Goal: Transaction & Acquisition: Subscribe to service/newsletter

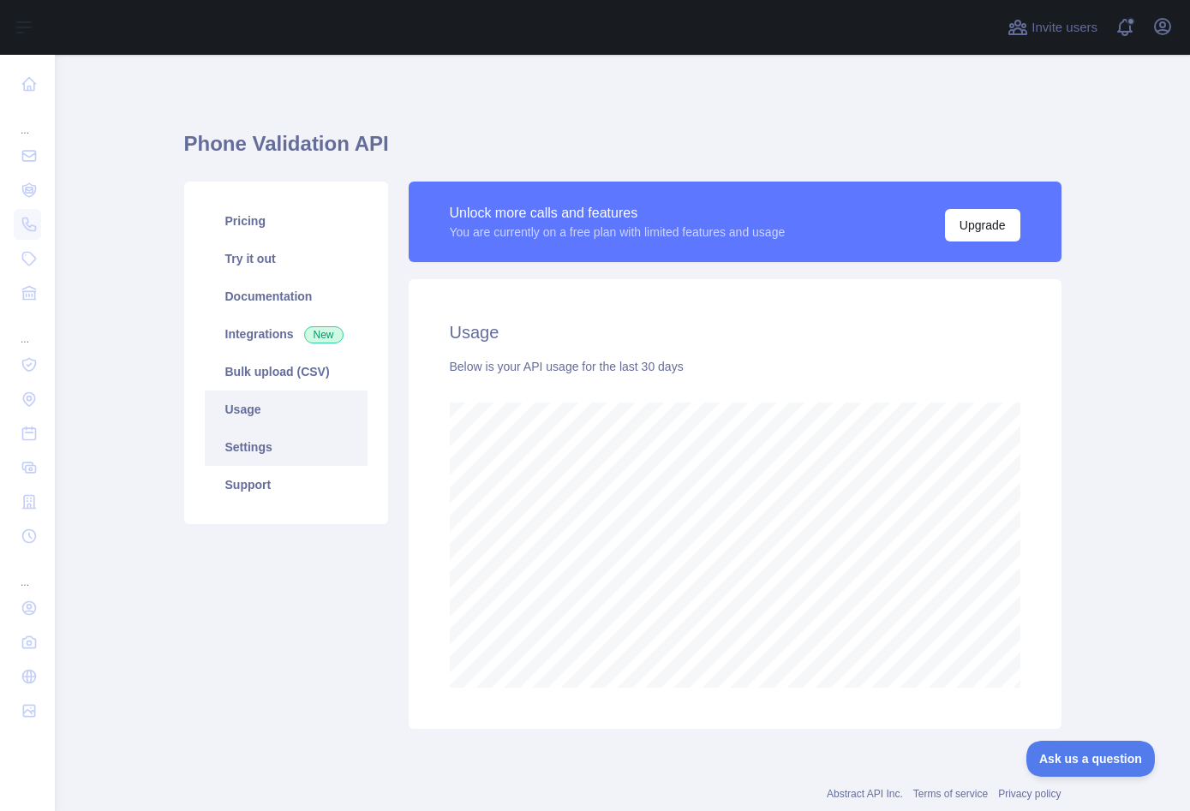
click at [290, 441] on link "Settings" at bounding box center [286, 447] width 163 height 38
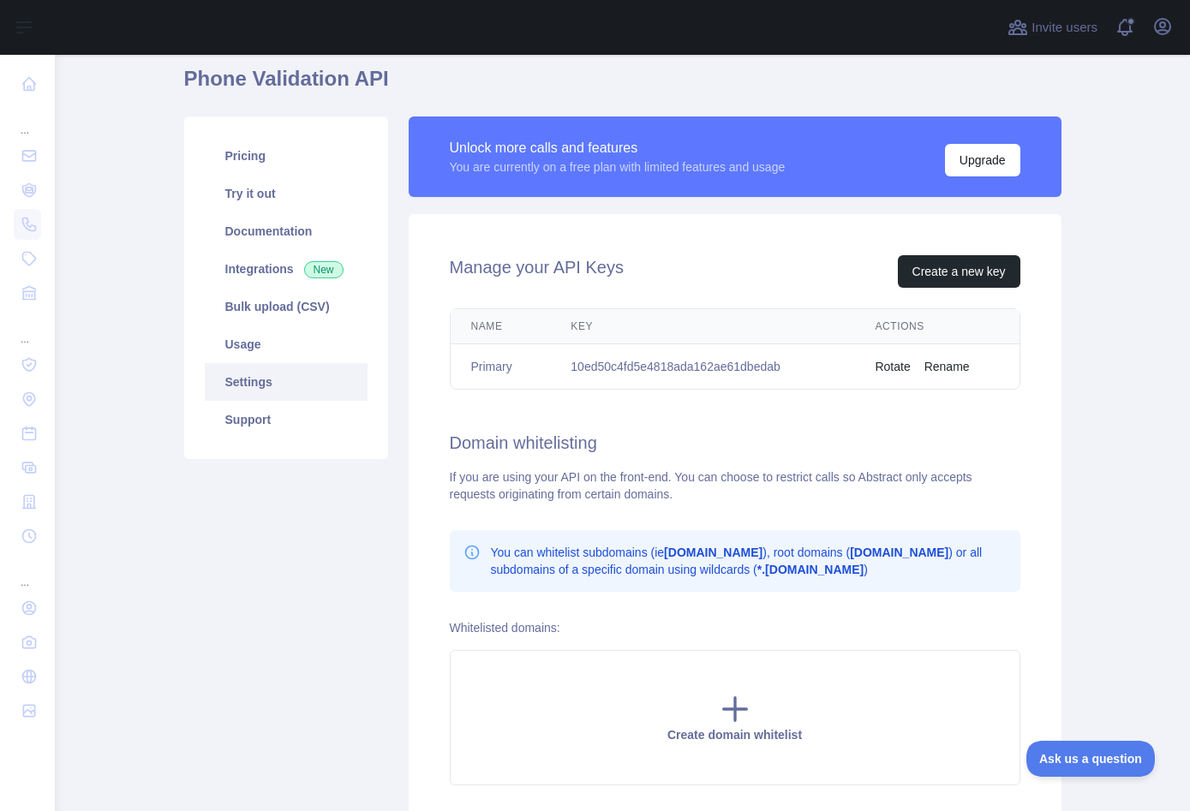
scroll to position [207, 0]
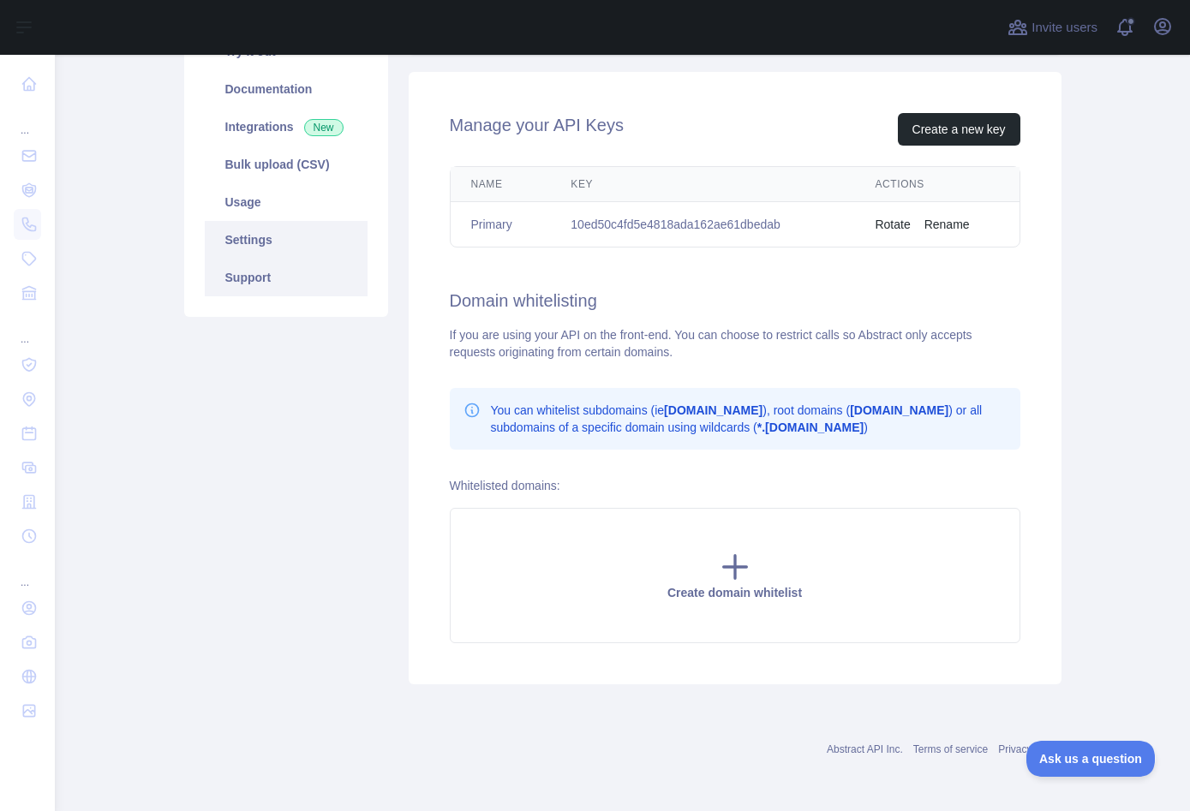
click at [271, 277] on link "Support" at bounding box center [286, 278] width 163 height 38
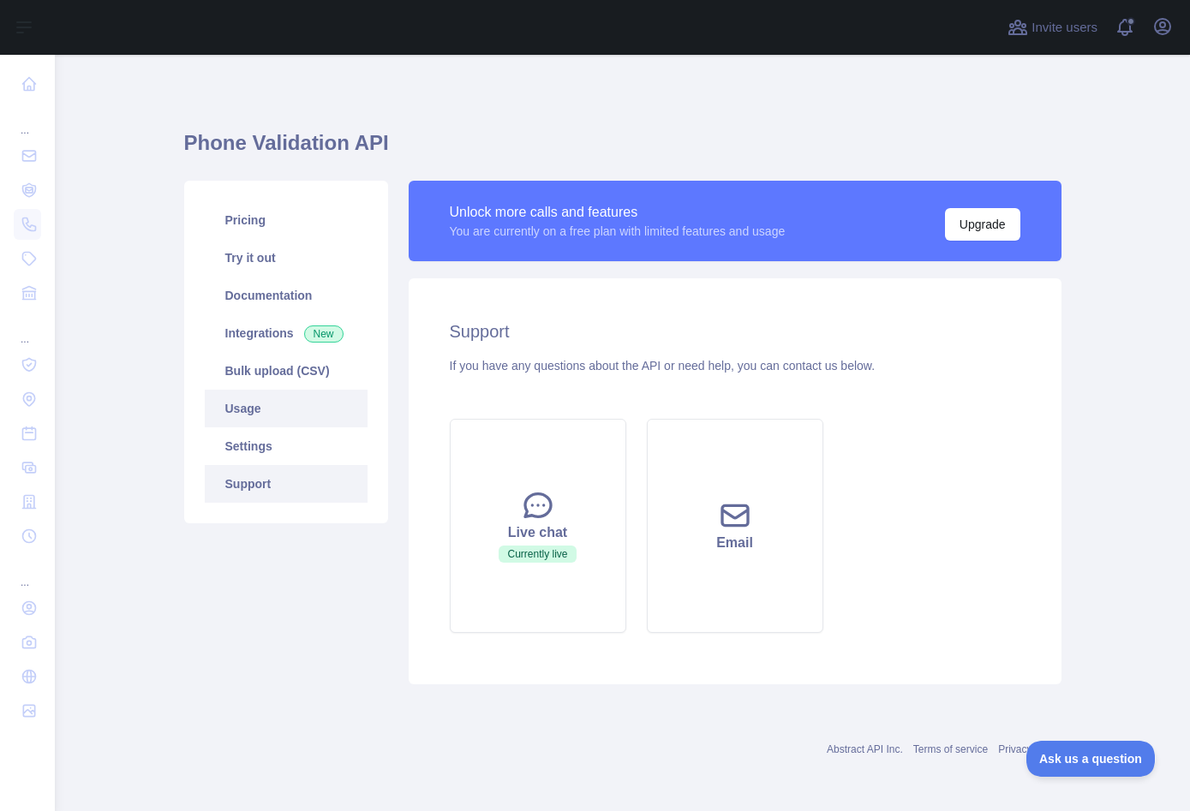
click at [251, 400] on link "Usage" at bounding box center [286, 409] width 163 height 38
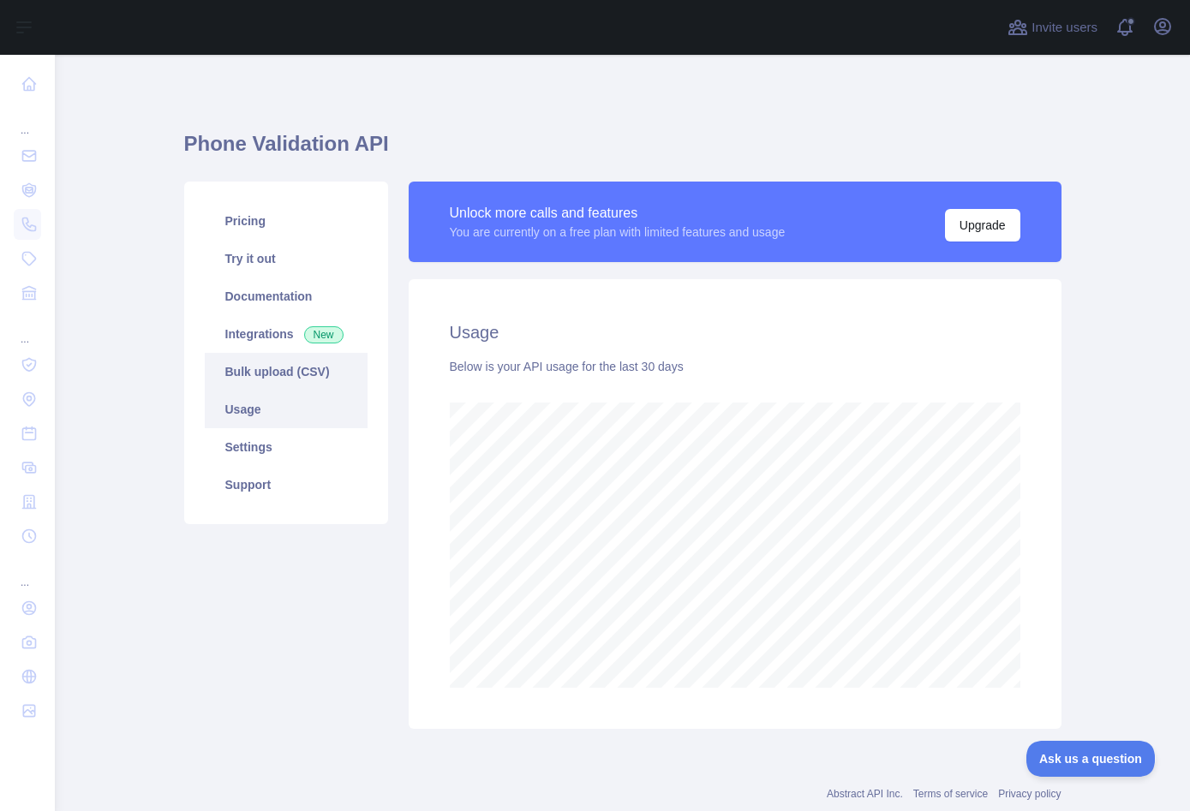
scroll to position [756, 1135]
click at [274, 376] on link "Bulk upload (CSV)" at bounding box center [286, 372] width 163 height 38
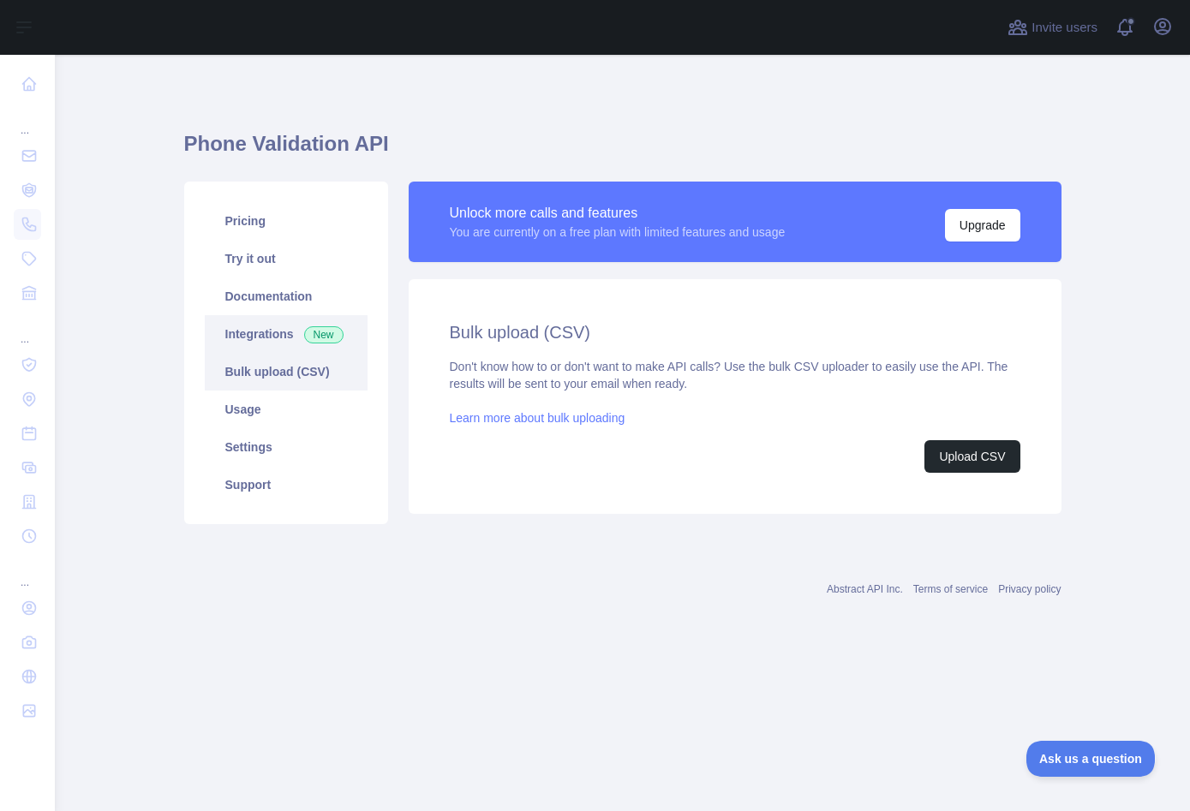
click at [262, 334] on link "Integrations New" at bounding box center [286, 334] width 163 height 38
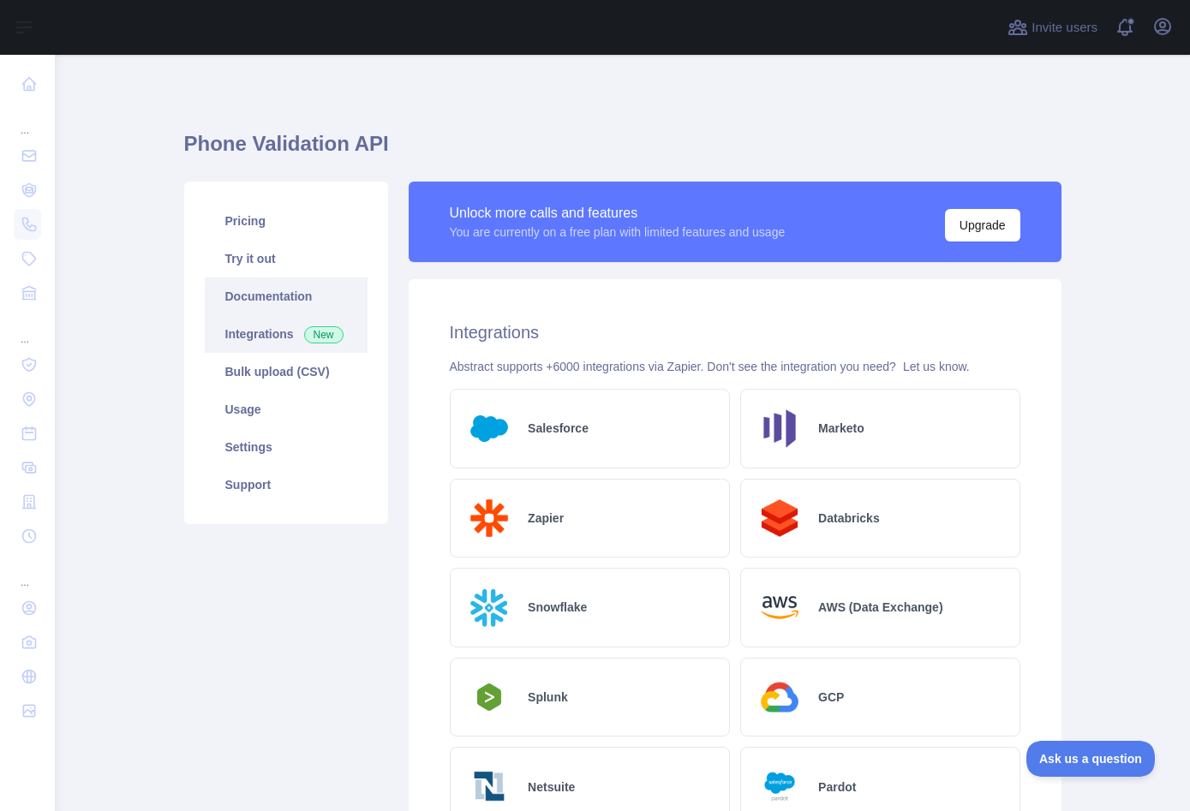
click at [300, 289] on link "Documentation" at bounding box center [286, 297] width 163 height 38
click at [260, 257] on link "Try it out" at bounding box center [286, 259] width 163 height 38
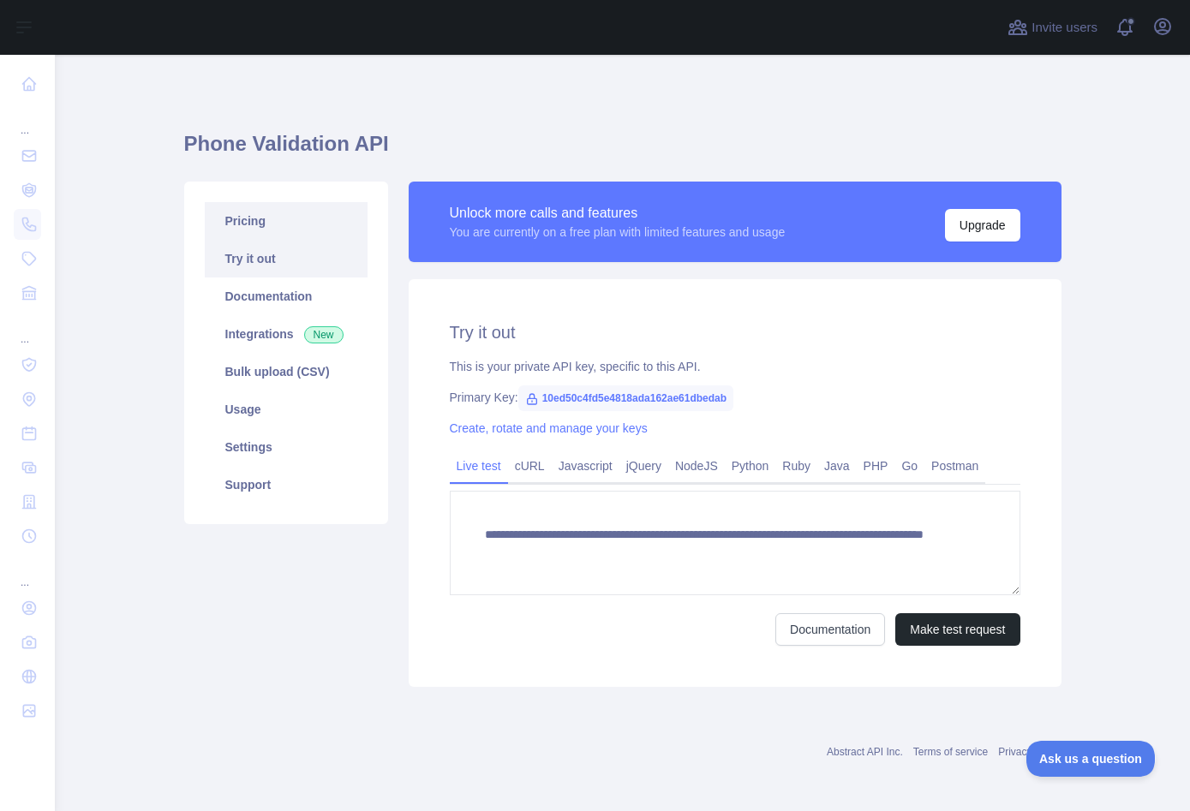
click at [254, 229] on link "Pricing" at bounding box center [286, 221] width 163 height 38
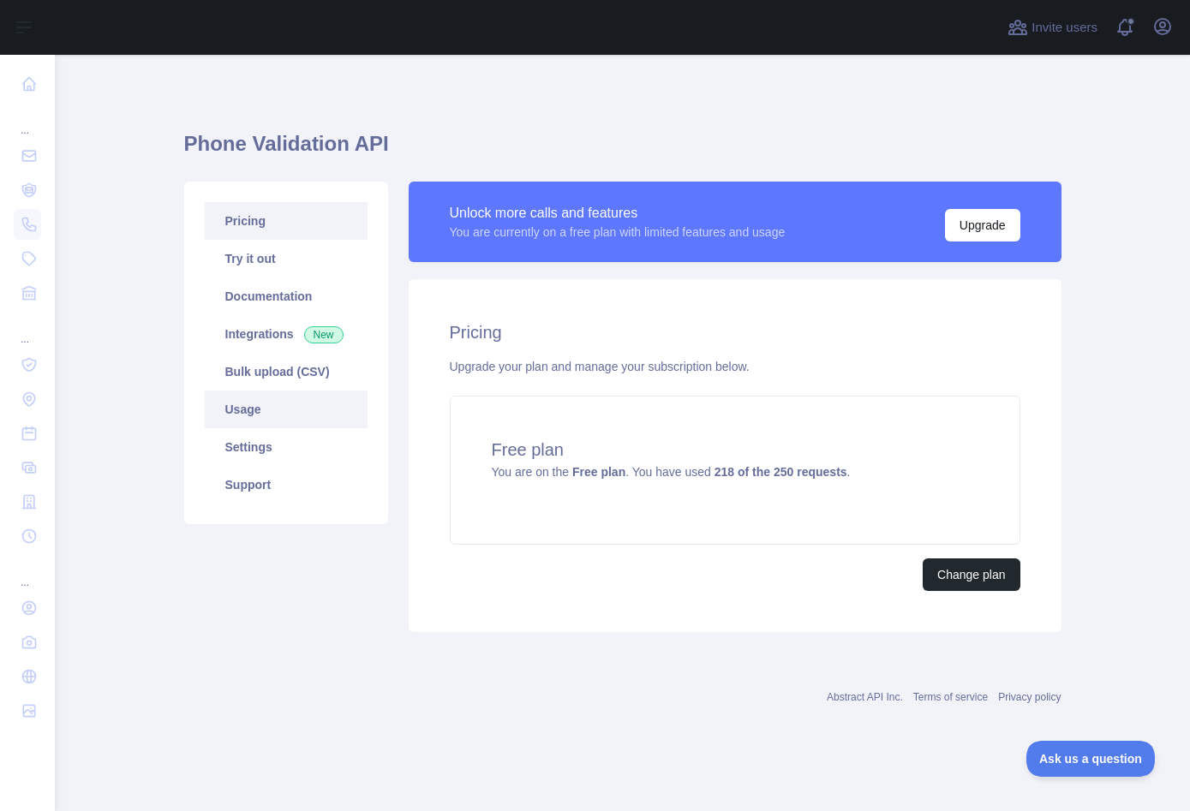
click at [285, 408] on link "Usage" at bounding box center [286, 410] width 163 height 38
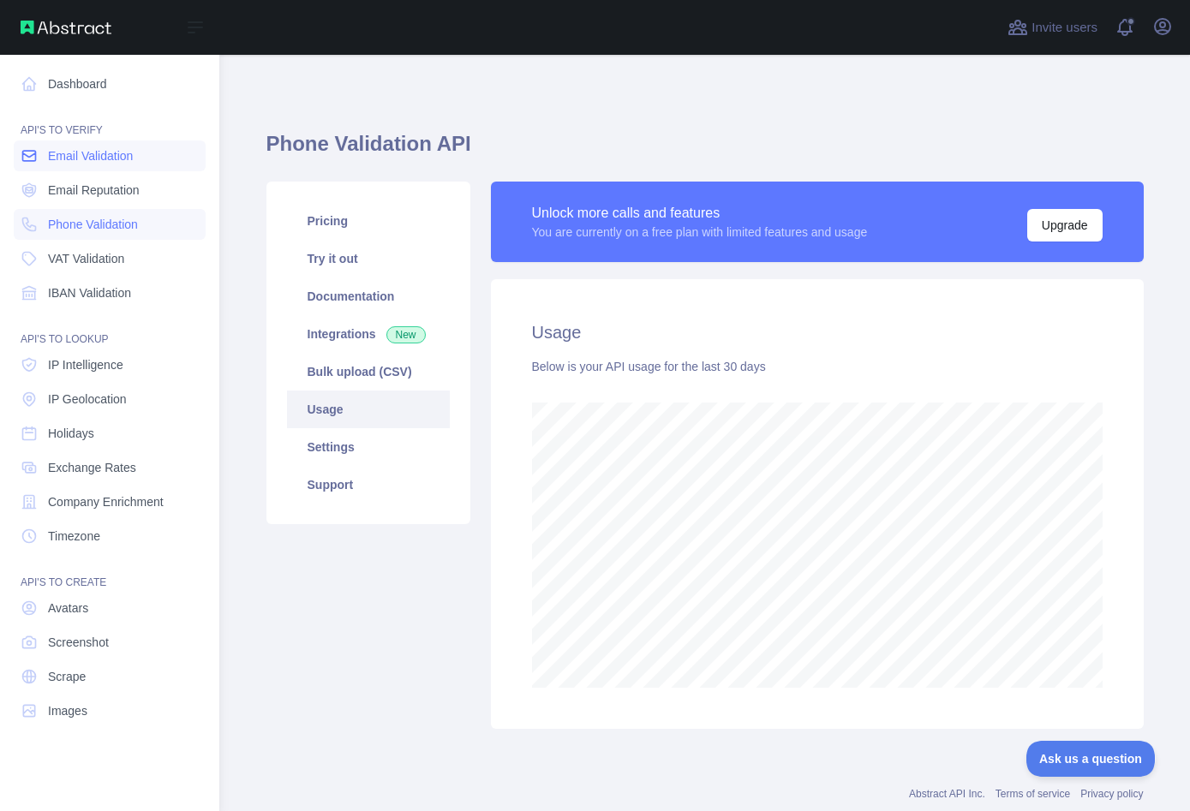
scroll to position [855821, 855607]
click at [109, 87] on link "Dashboard" at bounding box center [110, 84] width 192 height 31
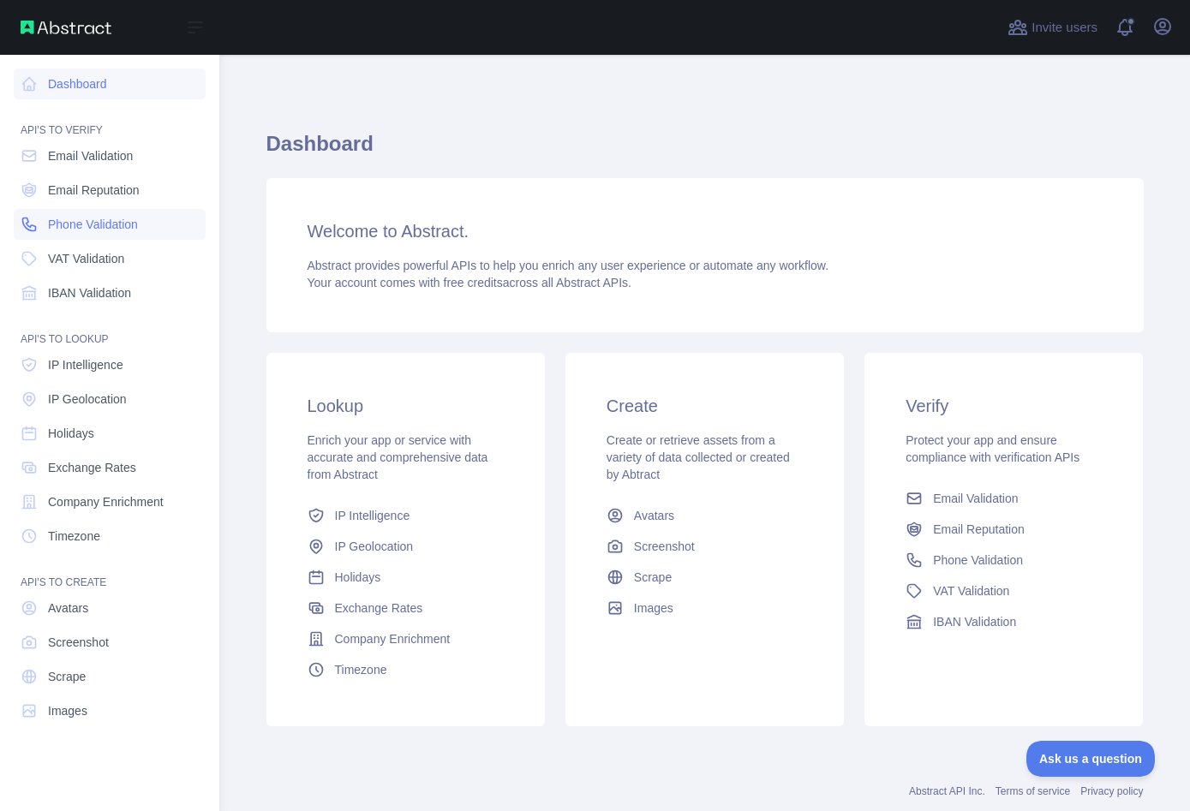
click at [95, 222] on span "Phone Validation" at bounding box center [93, 224] width 90 height 17
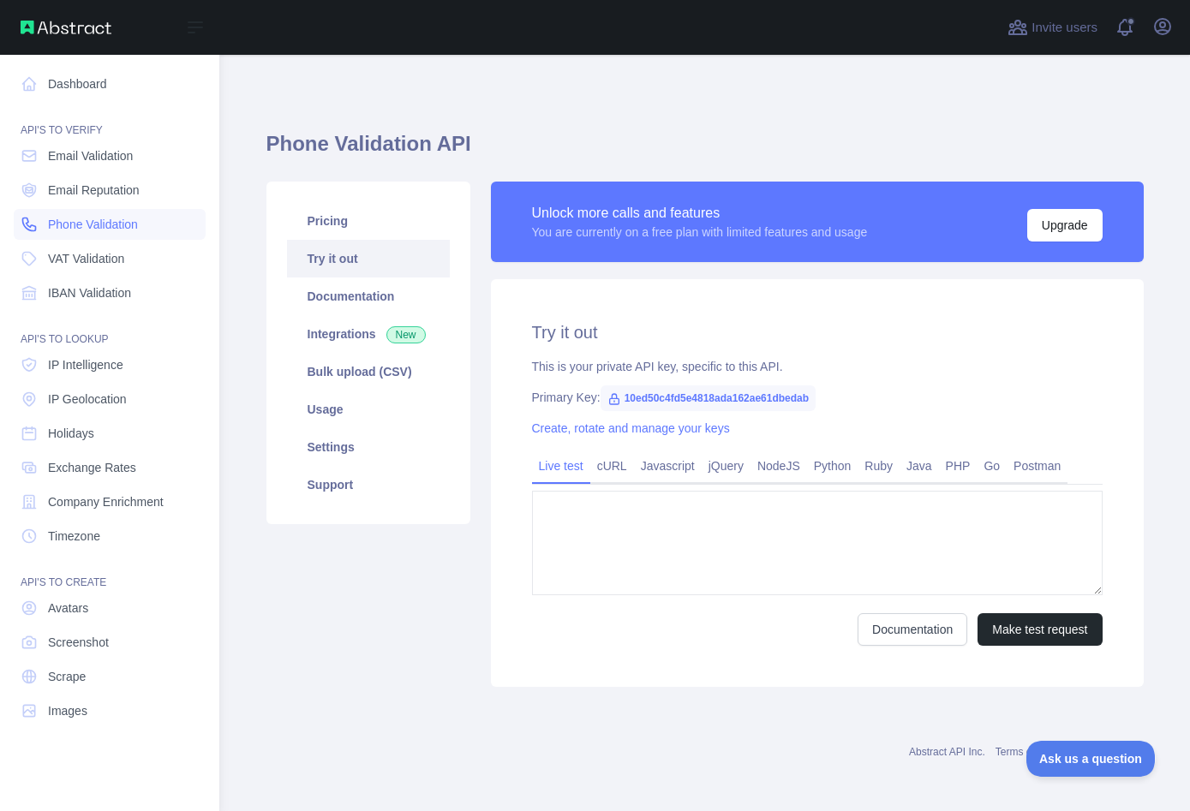
type textarea "**********"
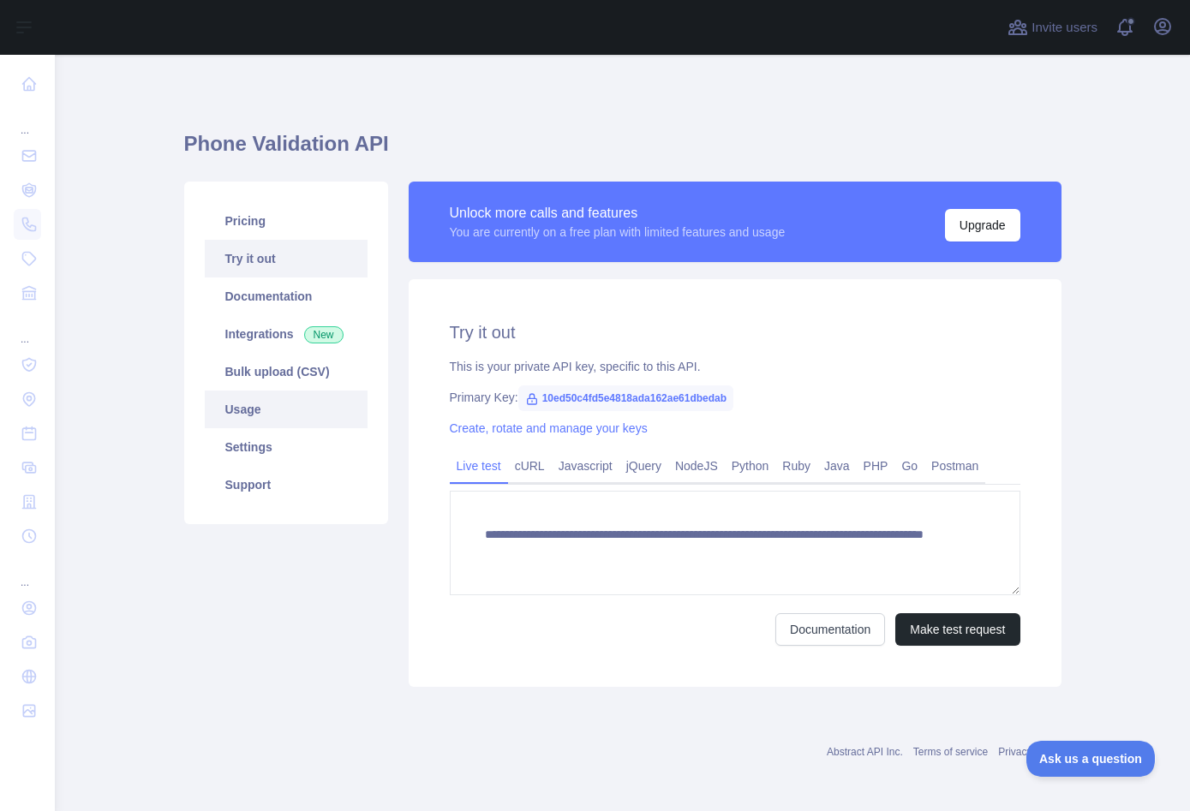
click at [258, 403] on link "Usage" at bounding box center [286, 410] width 163 height 38
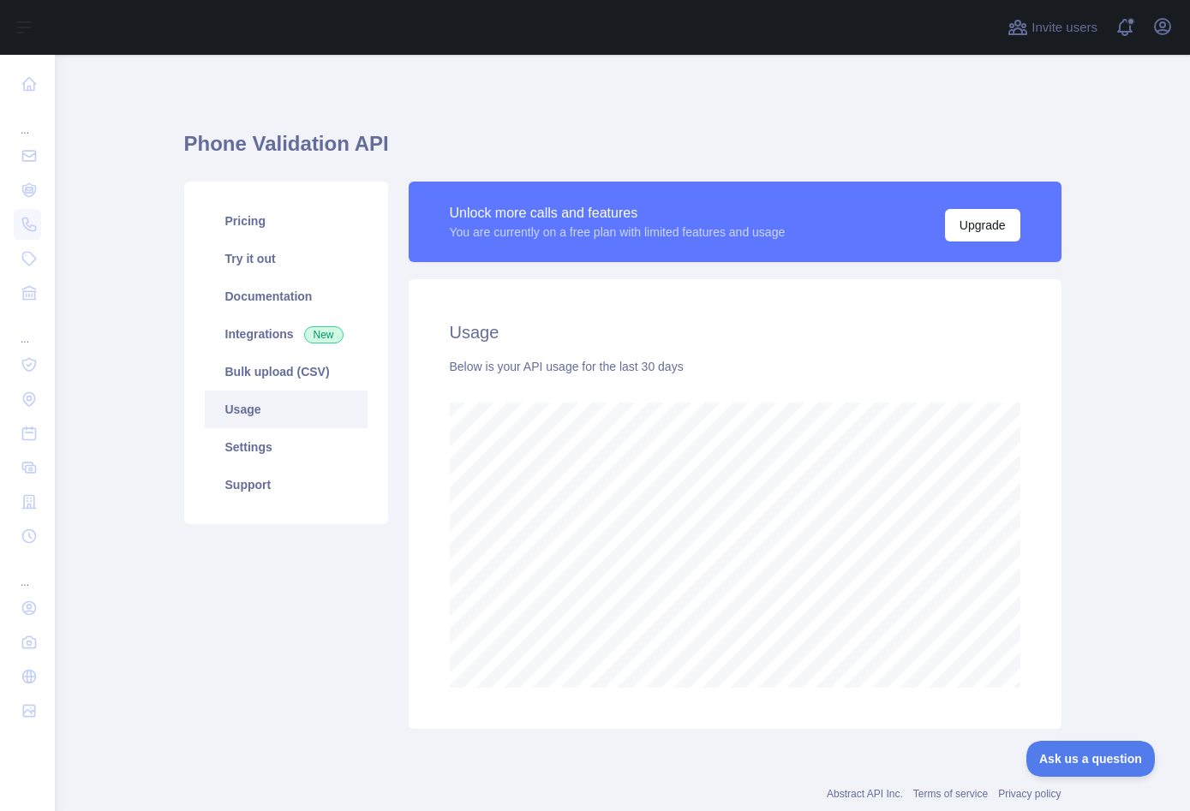
scroll to position [756, 1135]
click at [979, 227] on button "Upgrade" at bounding box center [982, 225] width 75 height 33
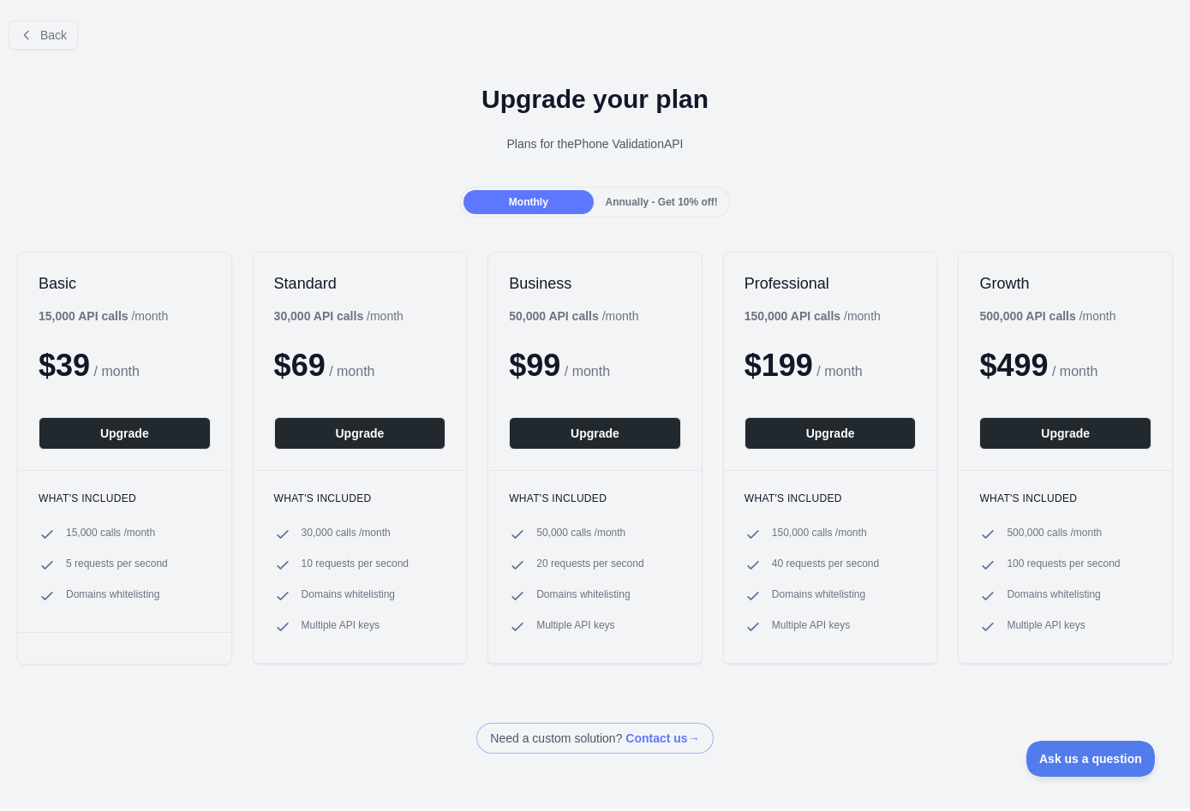
click at [714, 195] on div "Annually - Get 10% off!" at bounding box center [661, 202] width 129 height 24
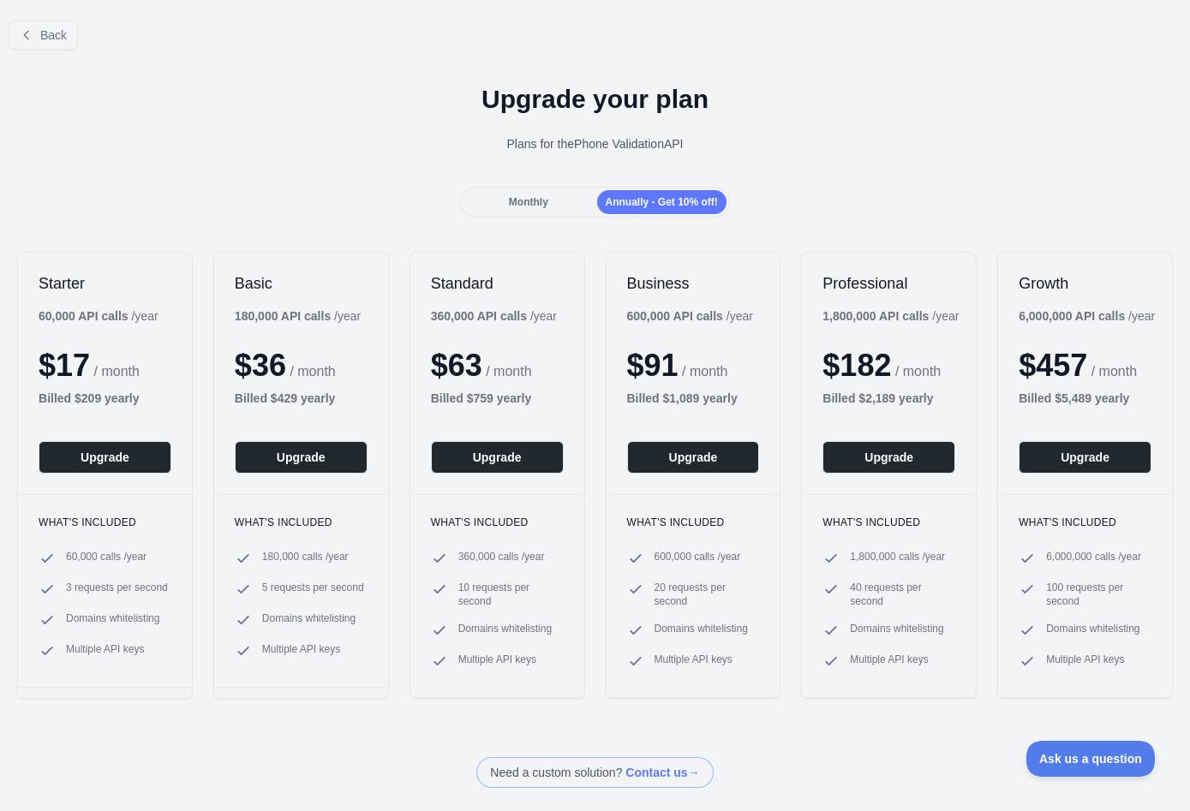
click at [532, 209] on div "Monthly" at bounding box center [527, 202] width 129 height 24
